Goal: Use online tool/utility: Utilize a website feature to perform a specific function

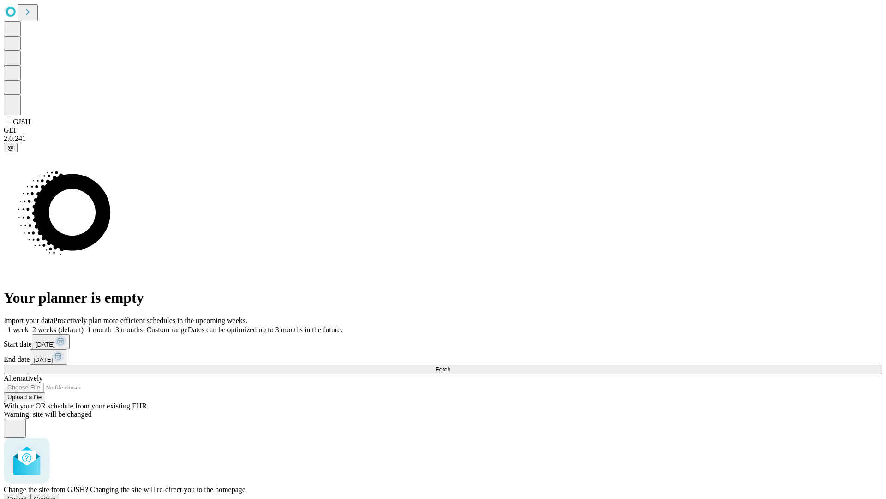
click at [56, 495] on span "Confirm" at bounding box center [45, 498] width 22 height 7
click at [84, 325] on label "2 weeks (default)" at bounding box center [56, 329] width 55 height 8
click at [451, 366] on span "Fetch" at bounding box center [442, 369] width 15 height 7
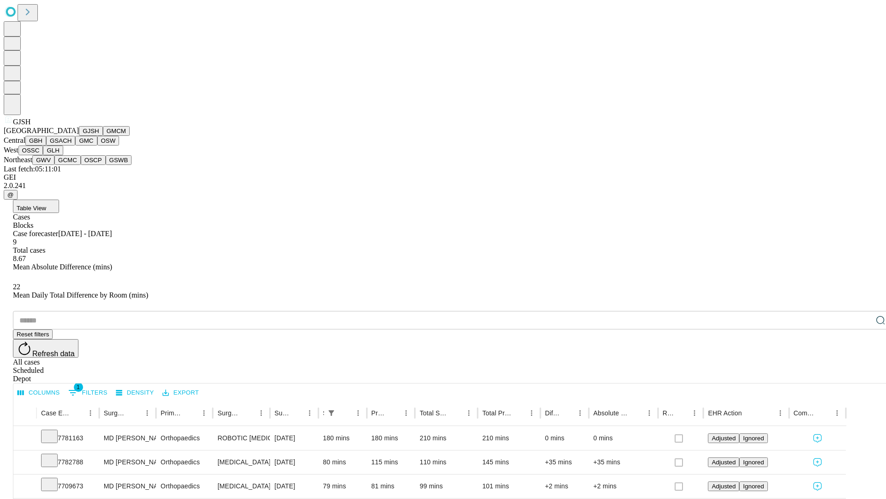
click at [103, 136] on button "GMCM" at bounding box center [116, 131] width 27 height 10
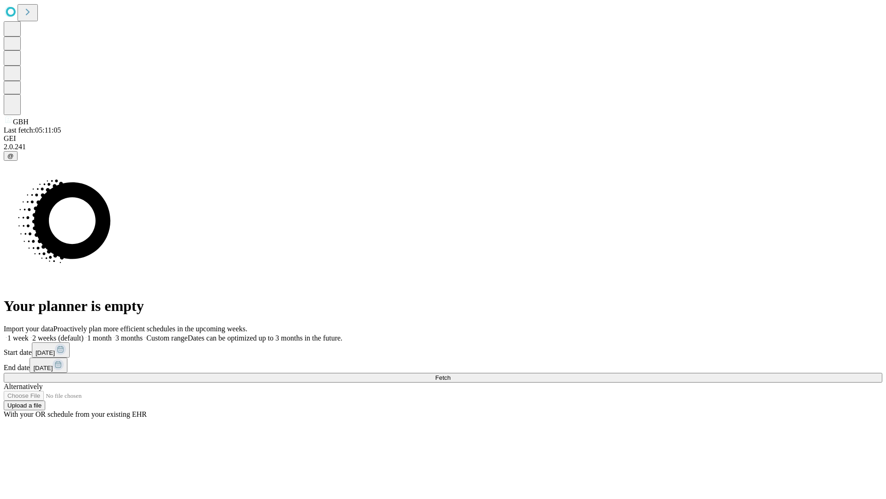
click at [451, 374] on span "Fetch" at bounding box center [442, 377] width 15 height 7
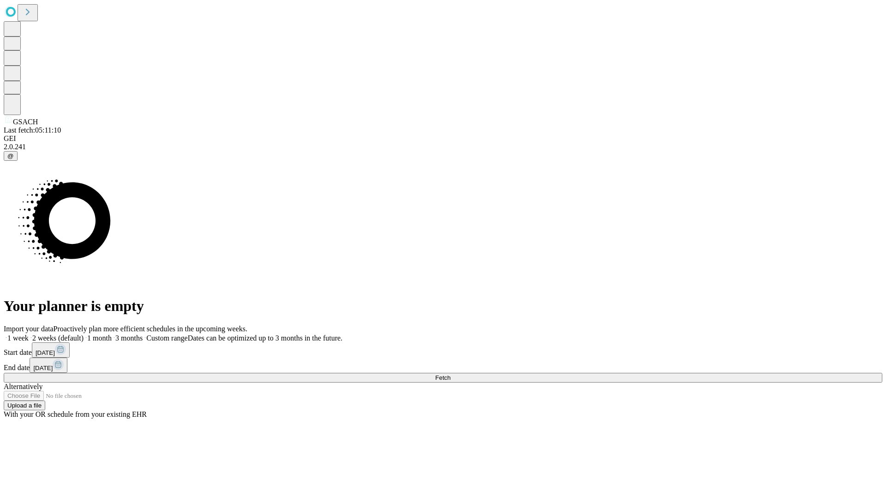
click at [451, 374] on span "Fetch" at bounding box center [442, 377] width 15 height 7
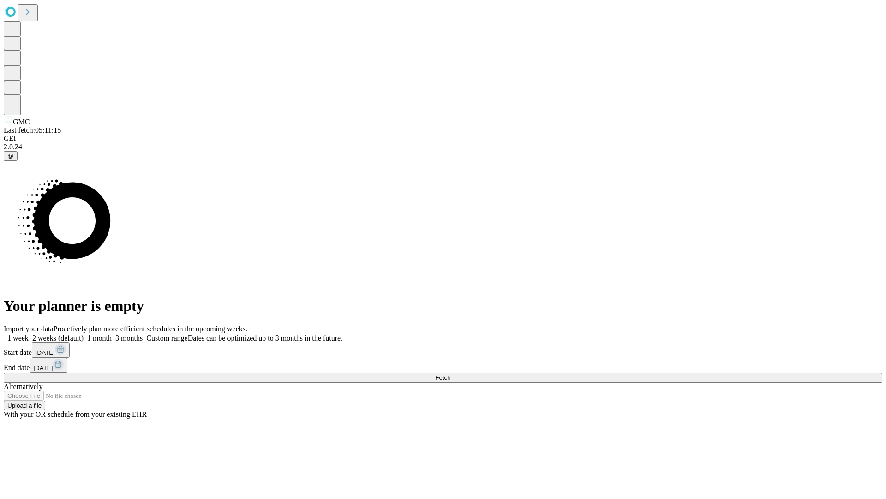
click at [84, 334] on label "2 weeks (default)" at bounding box center [56, 338] width 55 height 8
click at [451, 374] on span "Fetch" at bounding box center [442, 377] width 15 height 7
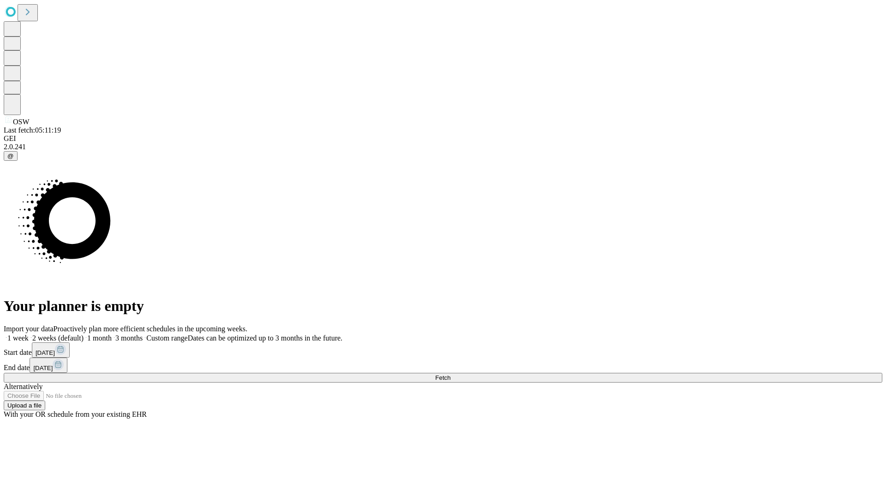
click at [84, 334] on label "2 weeks (default)" at bounding box center [56, 338] width 55 height 8
click at [451, 374] on span "Fetch" at bounding box center [442, 377] width 15 height 7
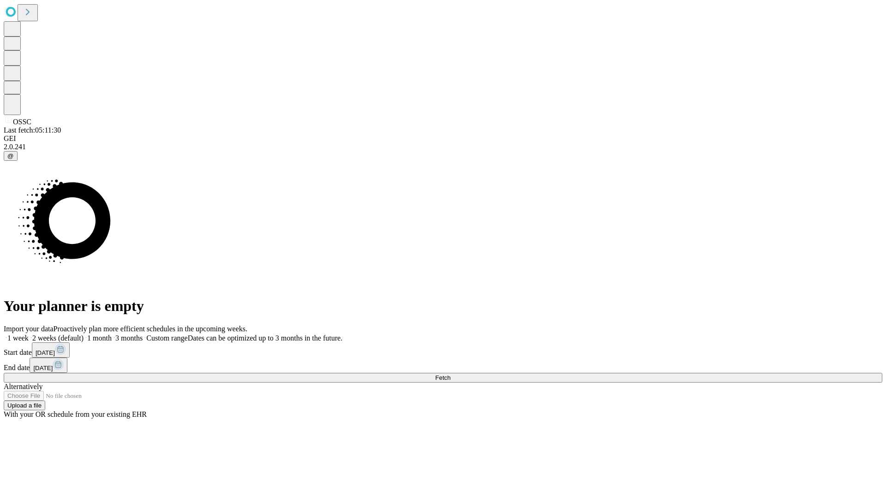
click at [451, 374] on span "Fetch" at bounding box center [442, 377] width 15 height 7
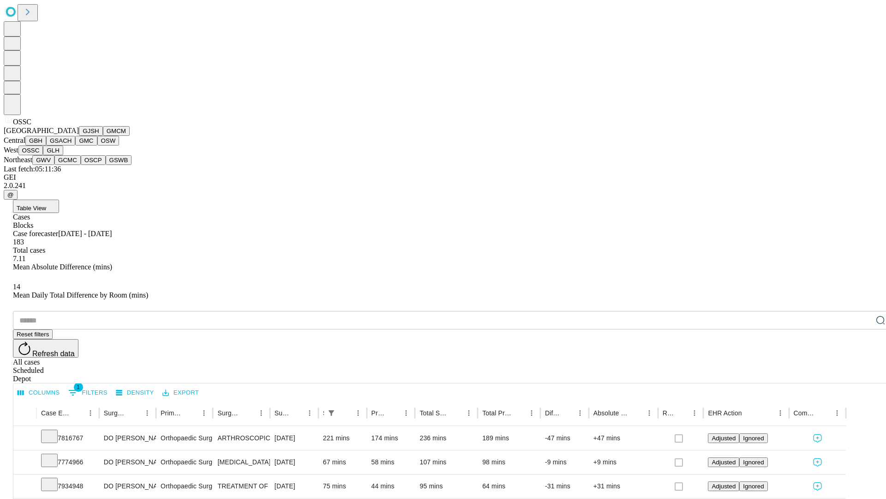
click at [63, 155] on button "GLH" at bounding box center [53, 150] width 20 height 10
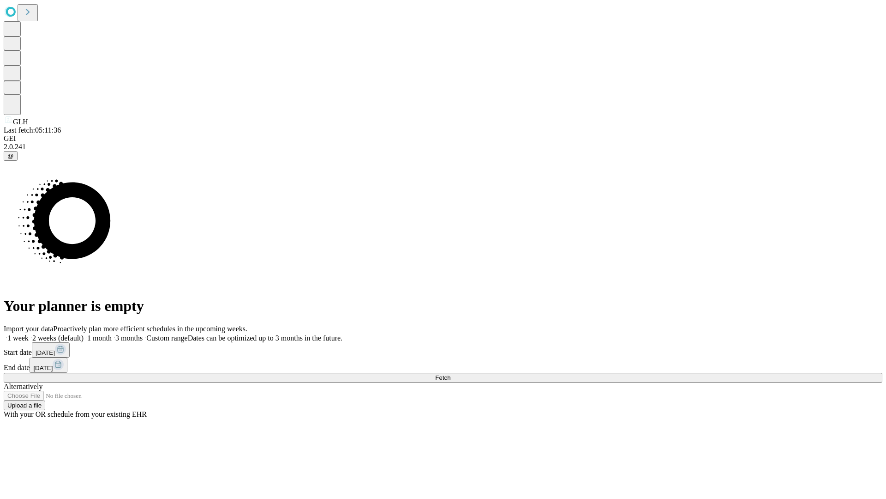
click at [84, 334] on label "2 weeks (default)" at bounding box center [56, 338] width 55 height 8
click at [451, 374] on span "Fetch" at bounding box center [442, 377] width 15 height 7
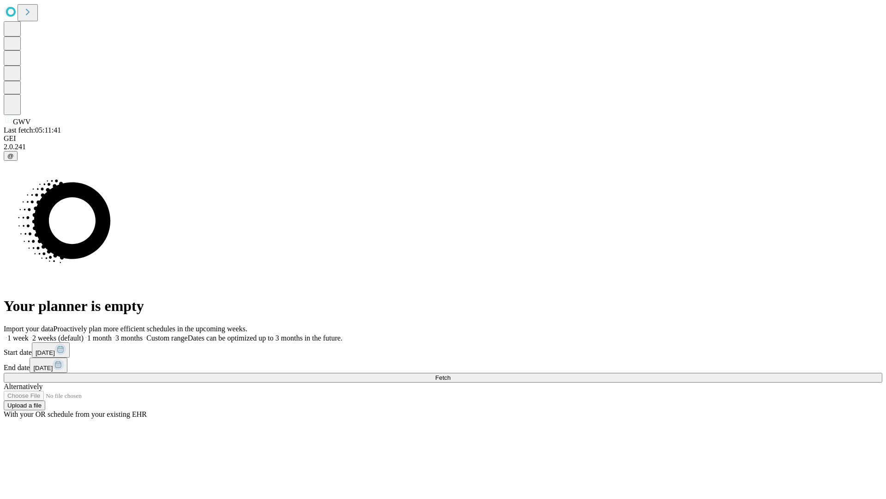
click at [451, 374] on span "Fetch" at bounding box center [442, 377] width 15 height 7
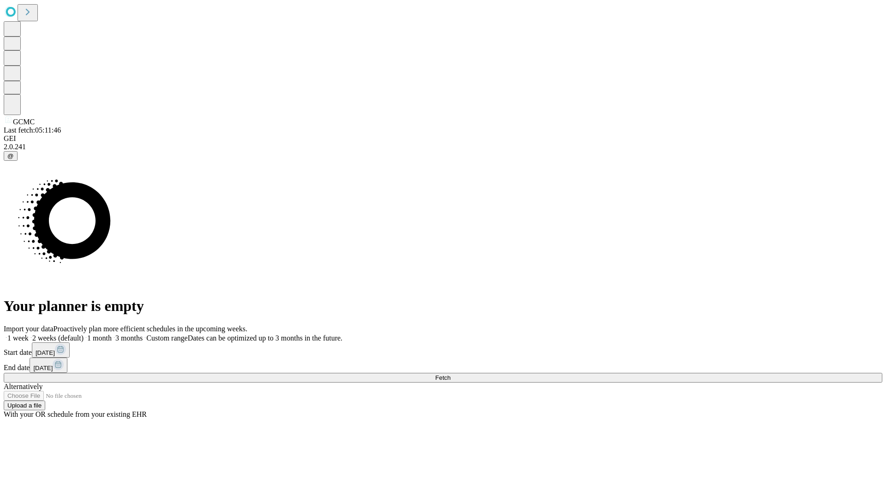
click at [84, 334] on label "2 weeks (default)" at bounding box center [56, 338] width 55 height 8
click at [451, 374] on span "Fetch" at bounding box center [442, 377] width 15 height 7
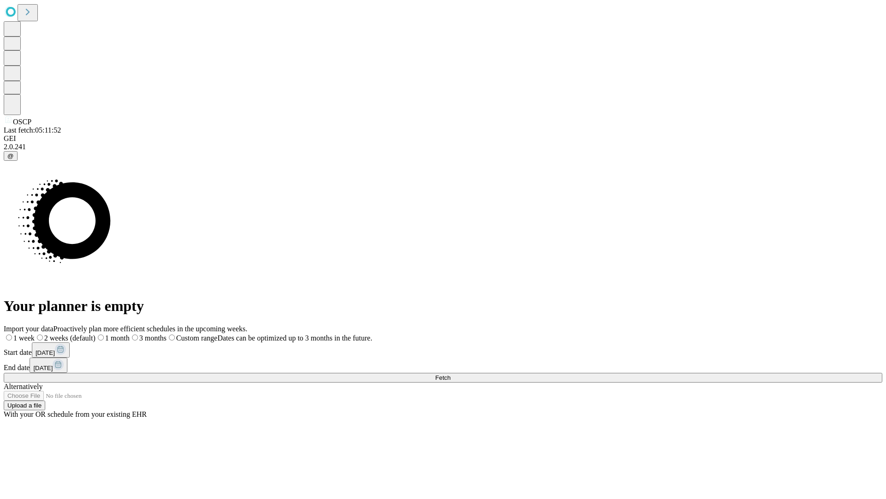
click at [96, 334] on label "2 weeks (default)" at bounding box center [65, 338] width 61 height 8
click at [451, 374] on span "Fetch" at bounding box center [442, 377] width 15 height 7
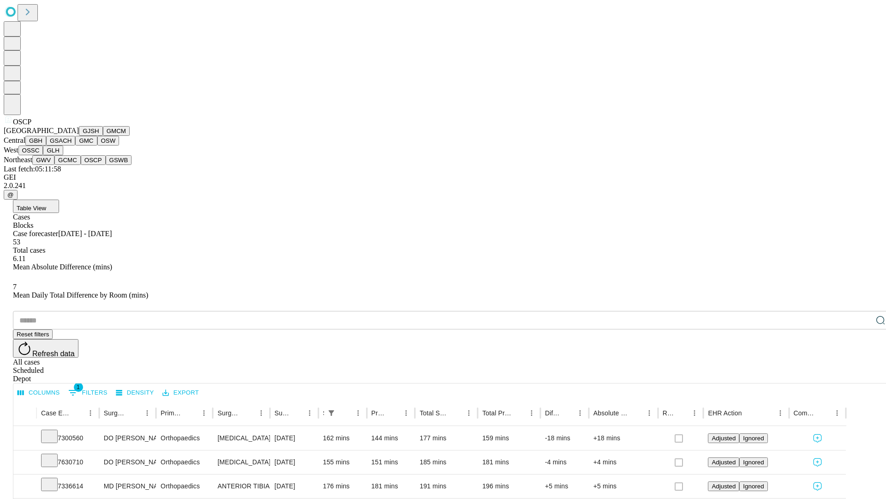
click at [106, 165] on button "GSWB" at bounding box center [119, 160] width 26 height 10
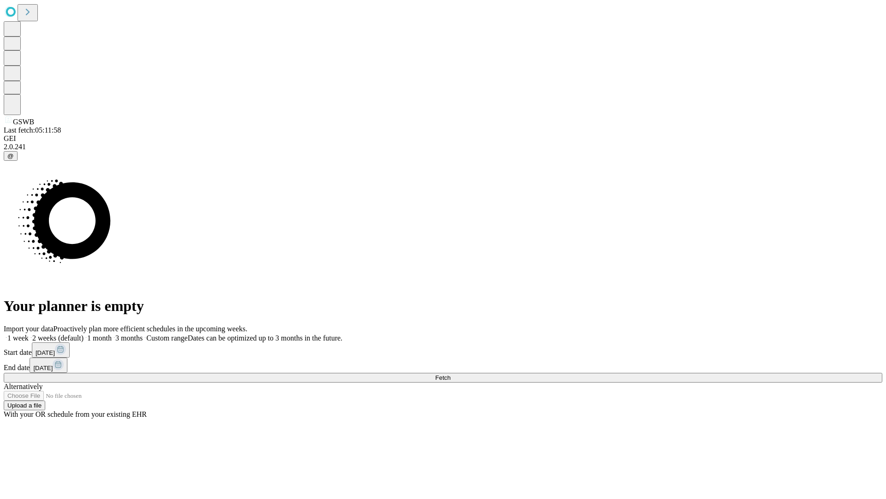
click at [451, 374] on span "Fetch" at bounding box center [442, 377] width 15 height 7
